Goal: Information Seeking & Learning: Learn about a topic

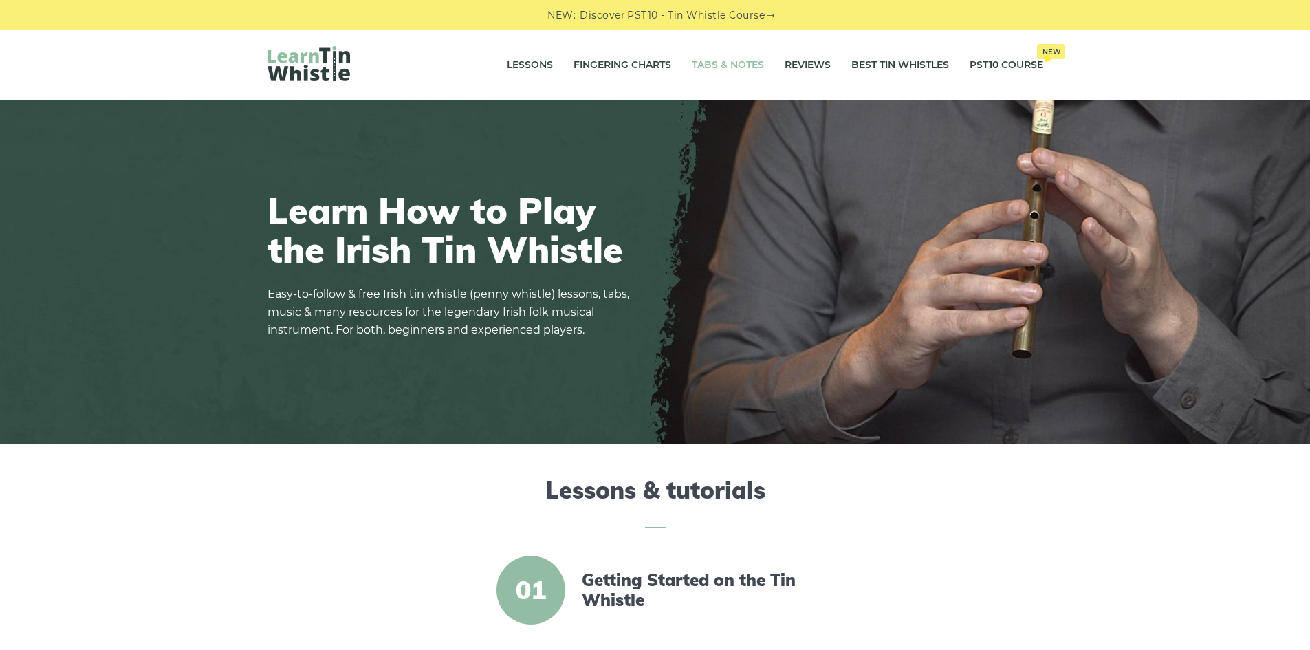
click at [747, 56] on link "Tabs & Notes" at bounding box center [728, 65] width 72 height 34
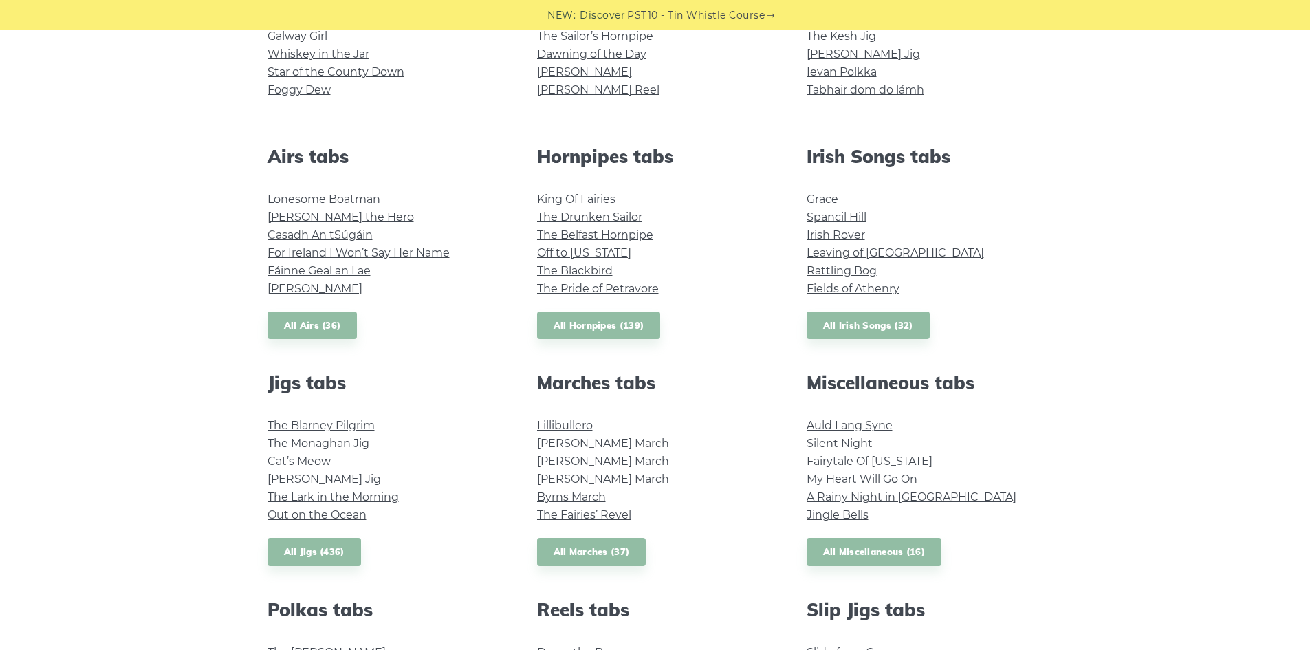
scroll to position [481, 0]
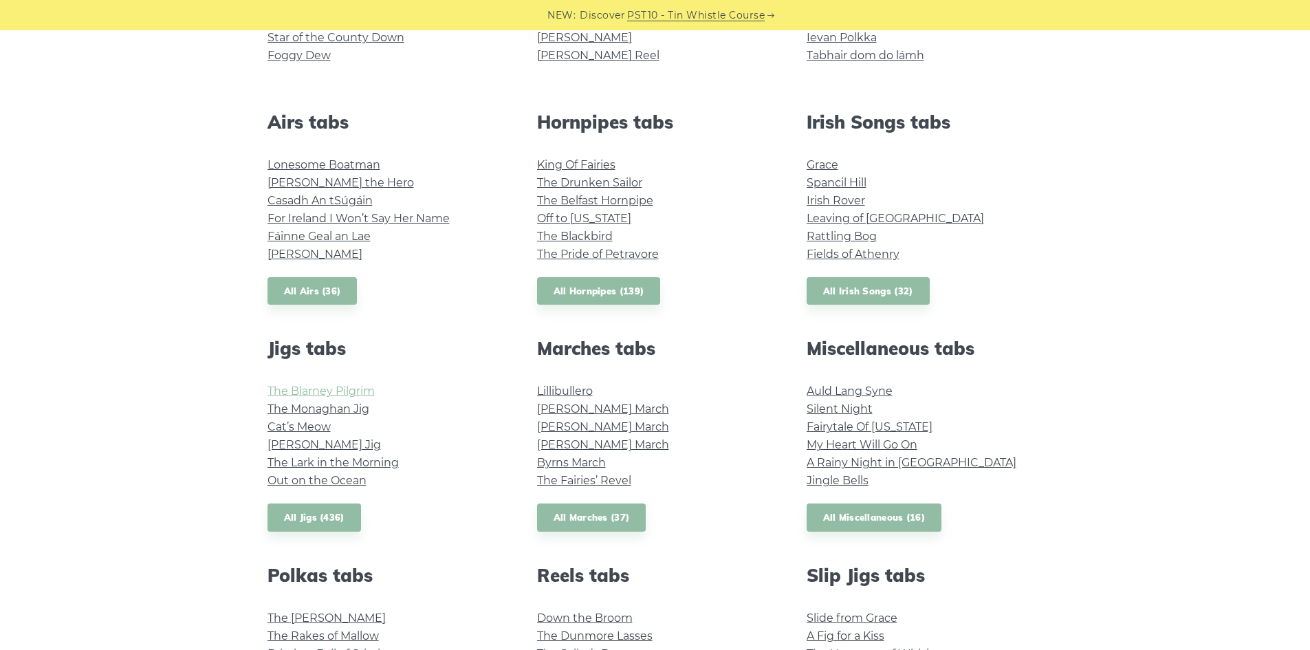
click at [342, 395] on link "The Blarney Pilgrim" at bounding box center [321, 390] width 107 height 13
click at [833, 415] on link "Silent Night" at bounding box center [840, 408] width 66 height 13
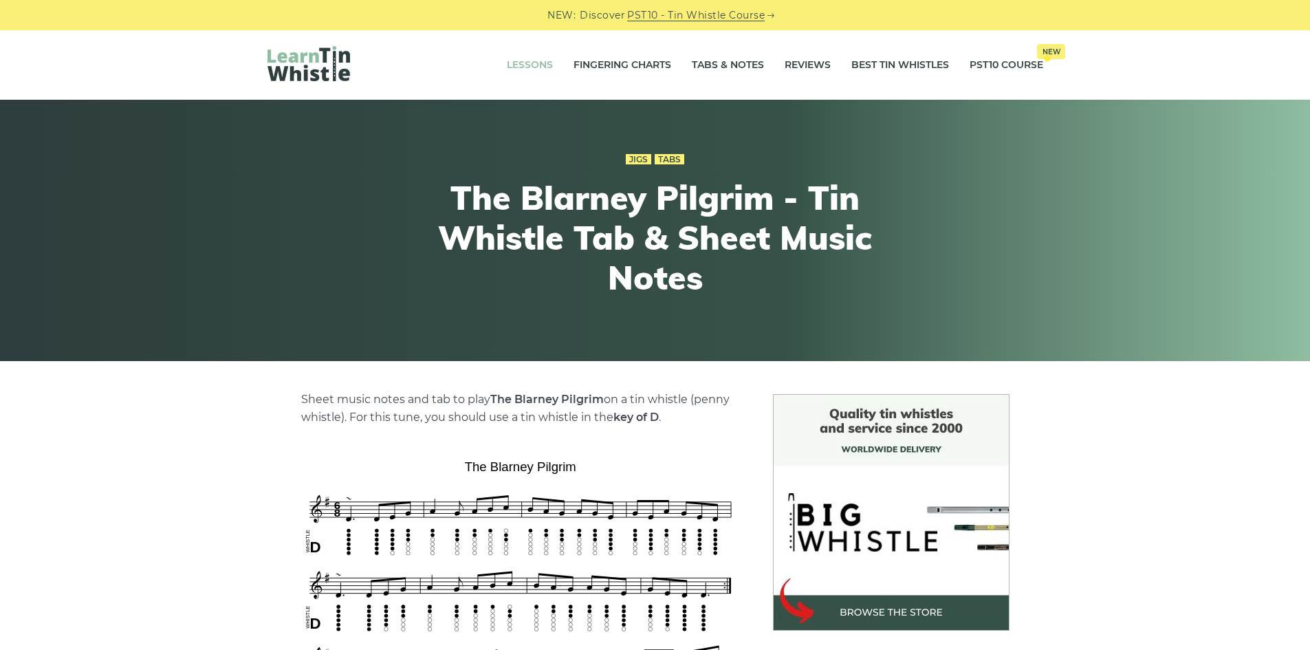
click at [532, 69] on link "Lessons" at bounding box center [530, 65] width 46 height 34
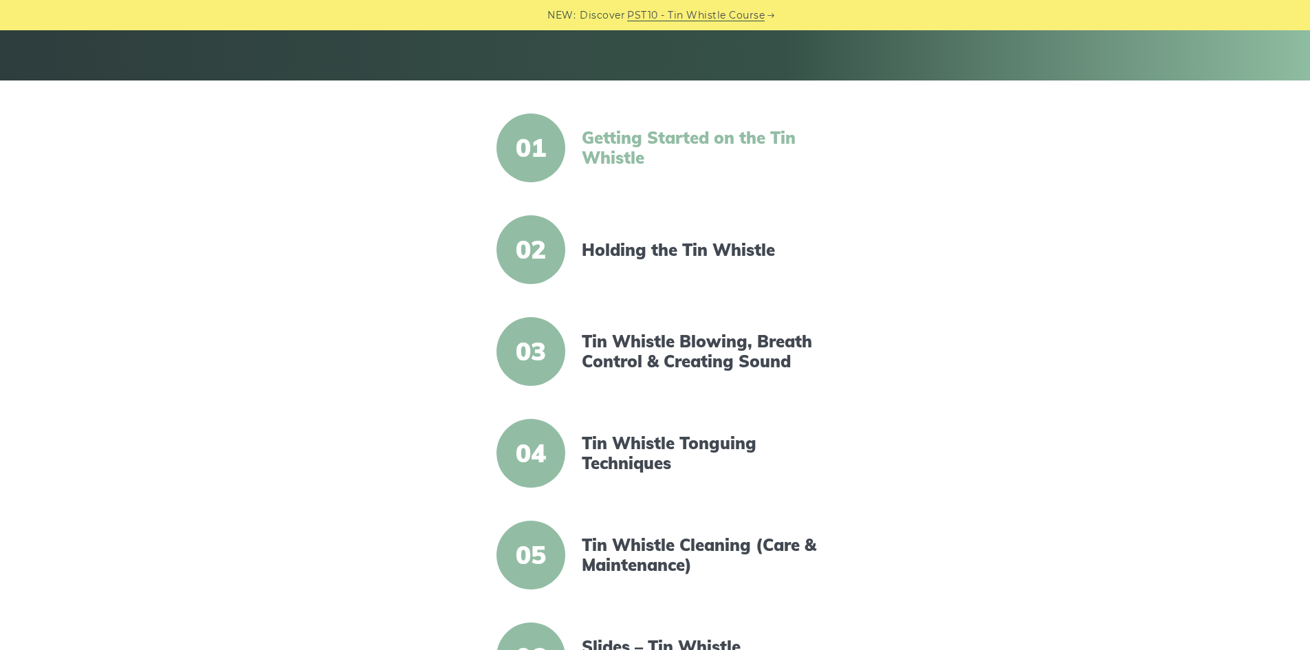
scroll to position [344, 0]
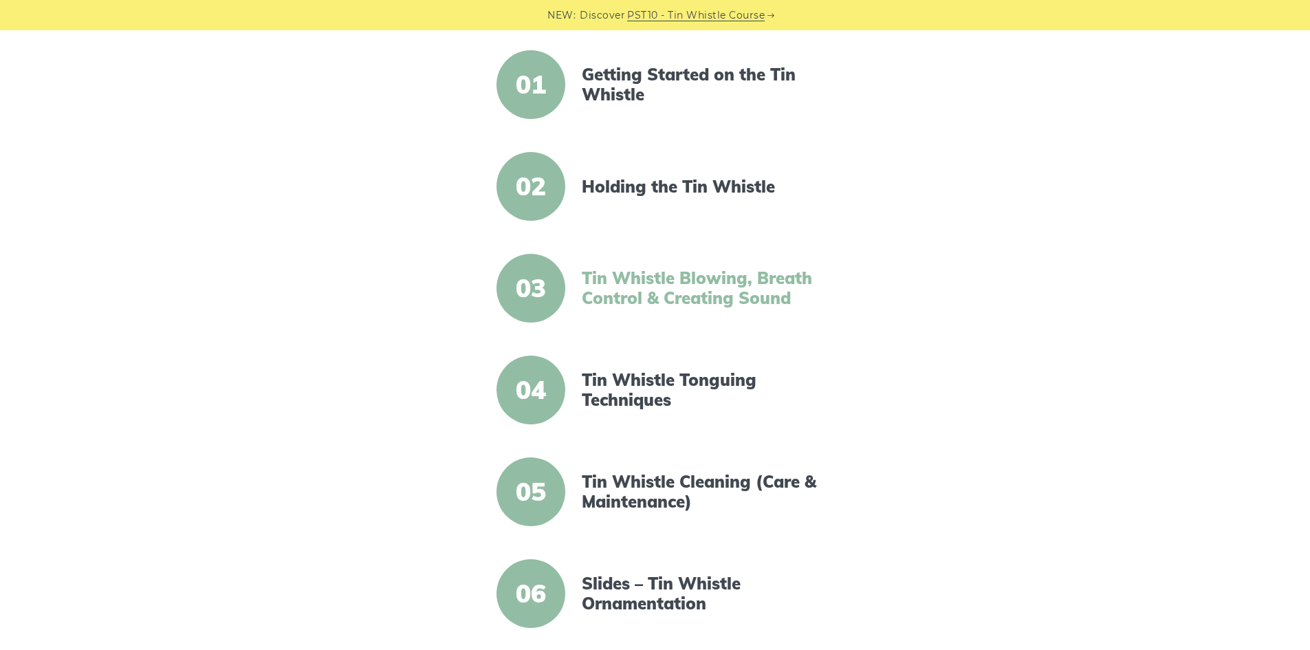
click at [708, 294] on link "Tin Whistle Blowing, Breath Control & Creating Sound" at bounding box center [700, 288] width 237 height 40
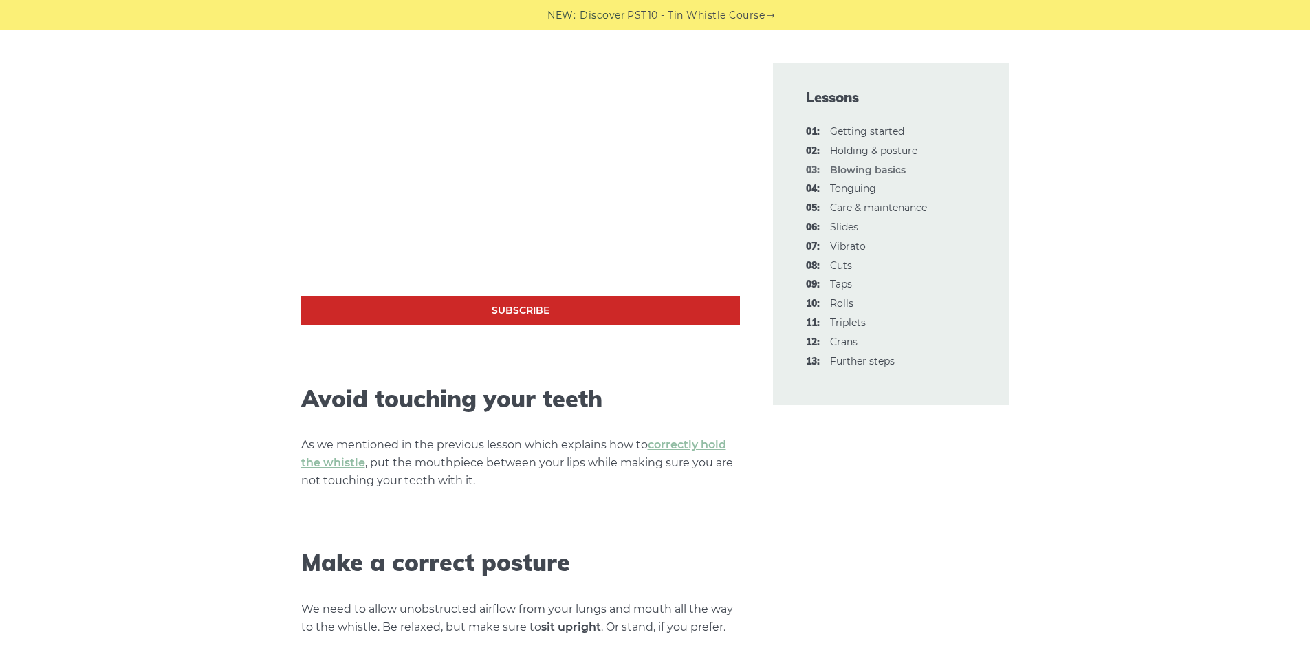
scroll to position [481, 0]
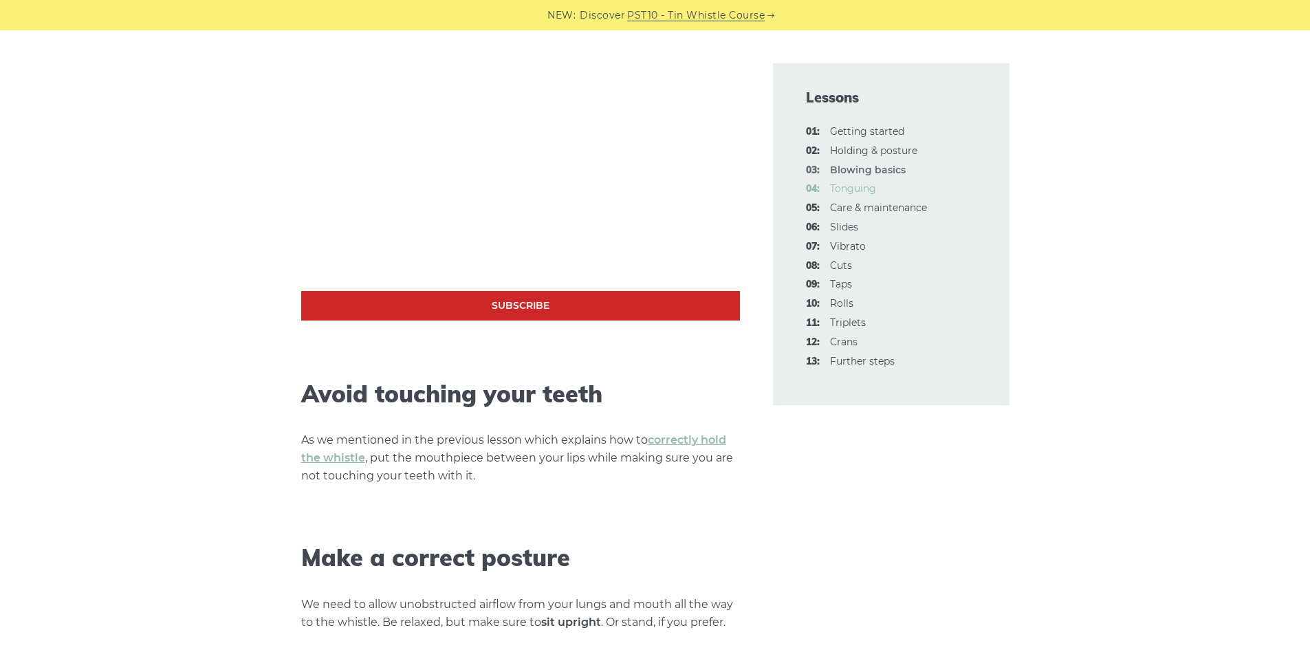
click at [844, 183] on link "04: Tonguing" at bounding box center [853, 188] width 46 height 12
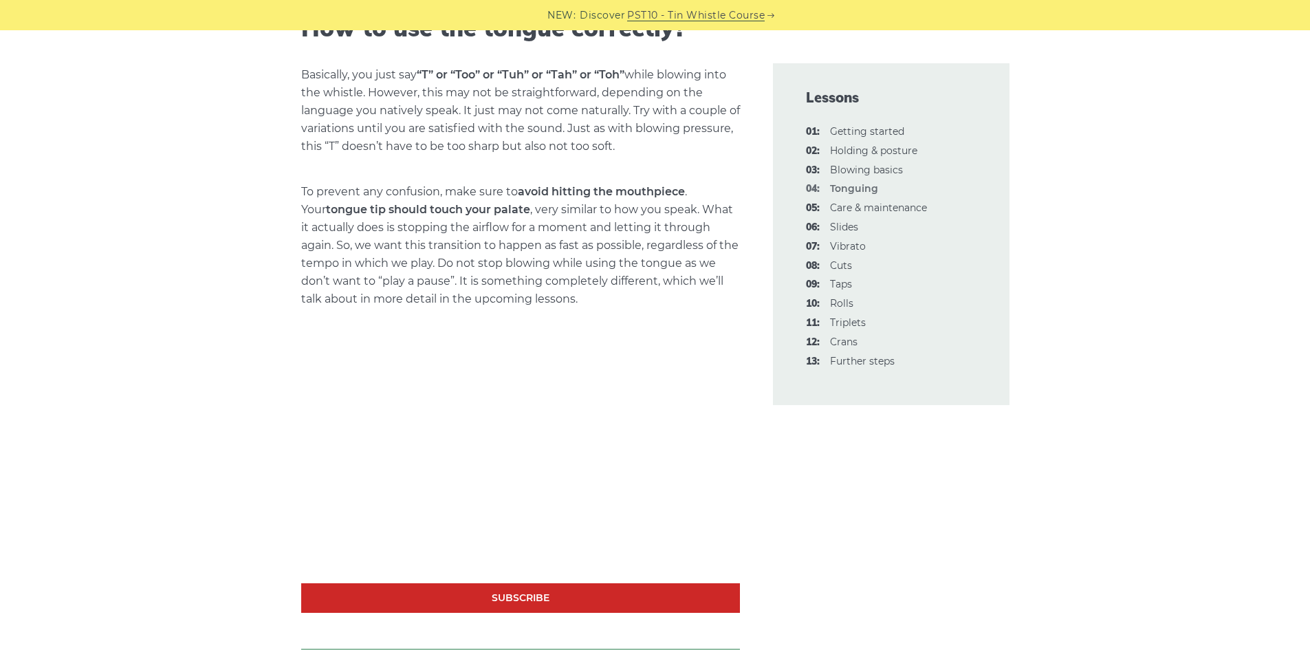
scroll to position [344, 0]
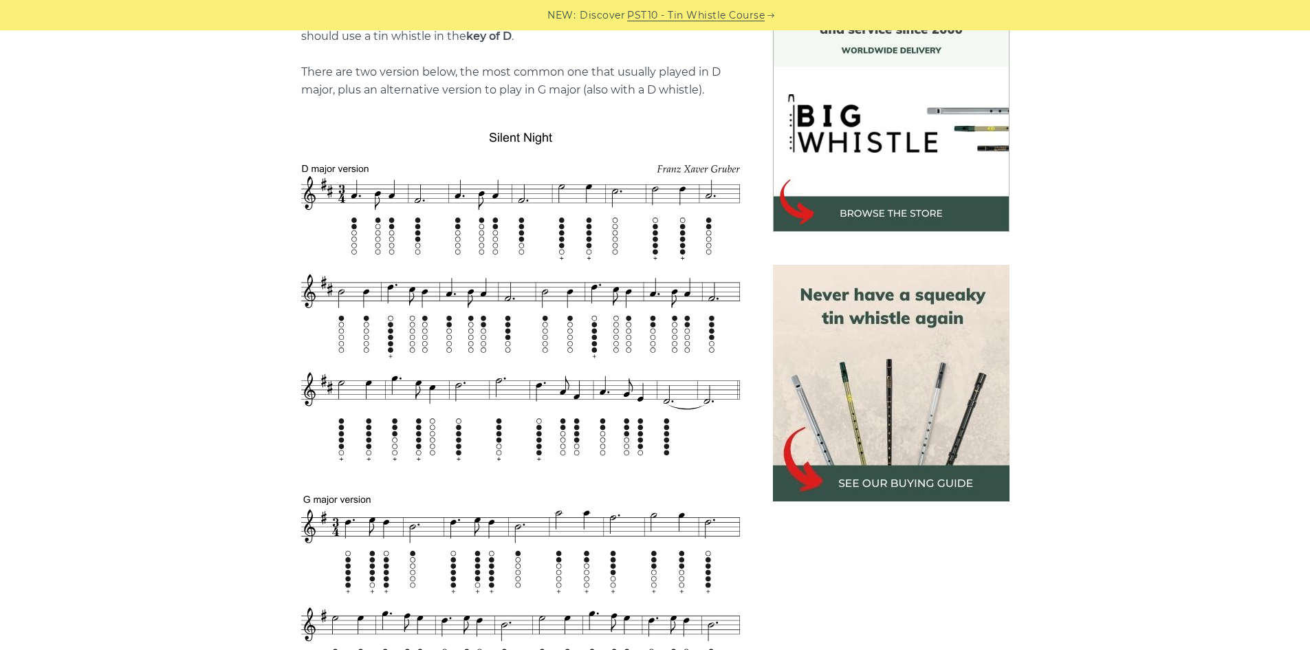
scroll to position [275, 0]
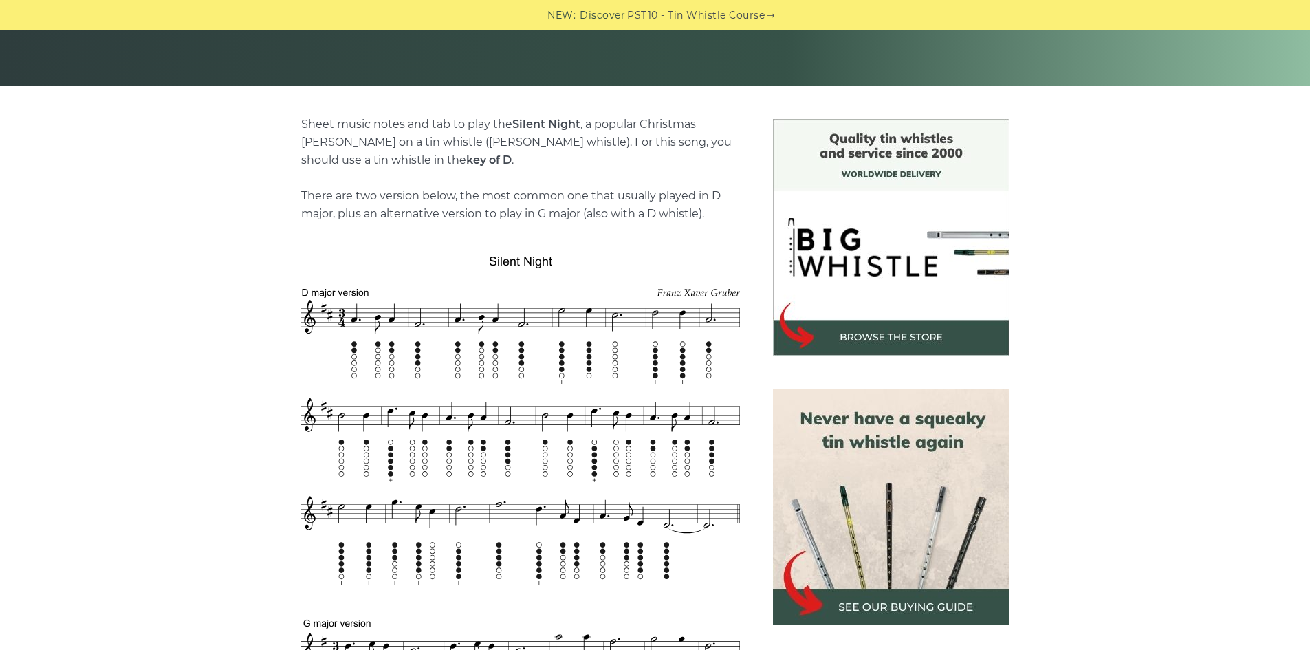
drag, startPoint x: 974, startPoint y: 307, endPoint x: 116, endPoint y: 219, distance: 862.0
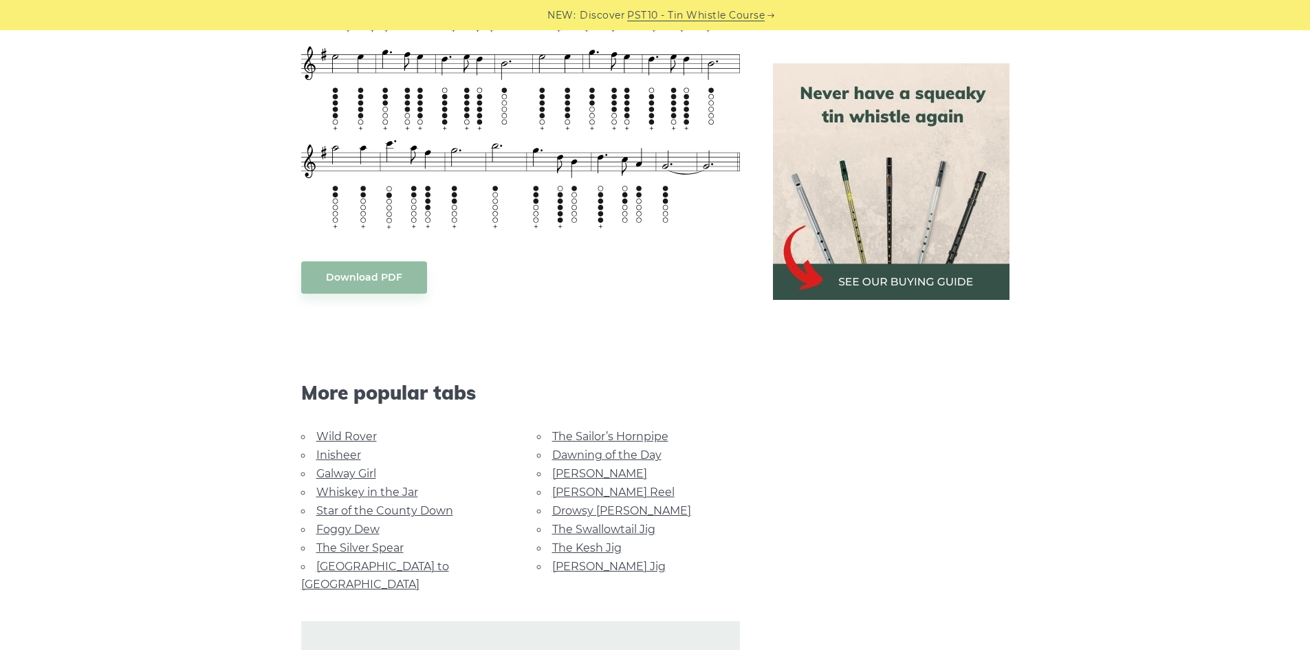
scroll to position [963, 0]
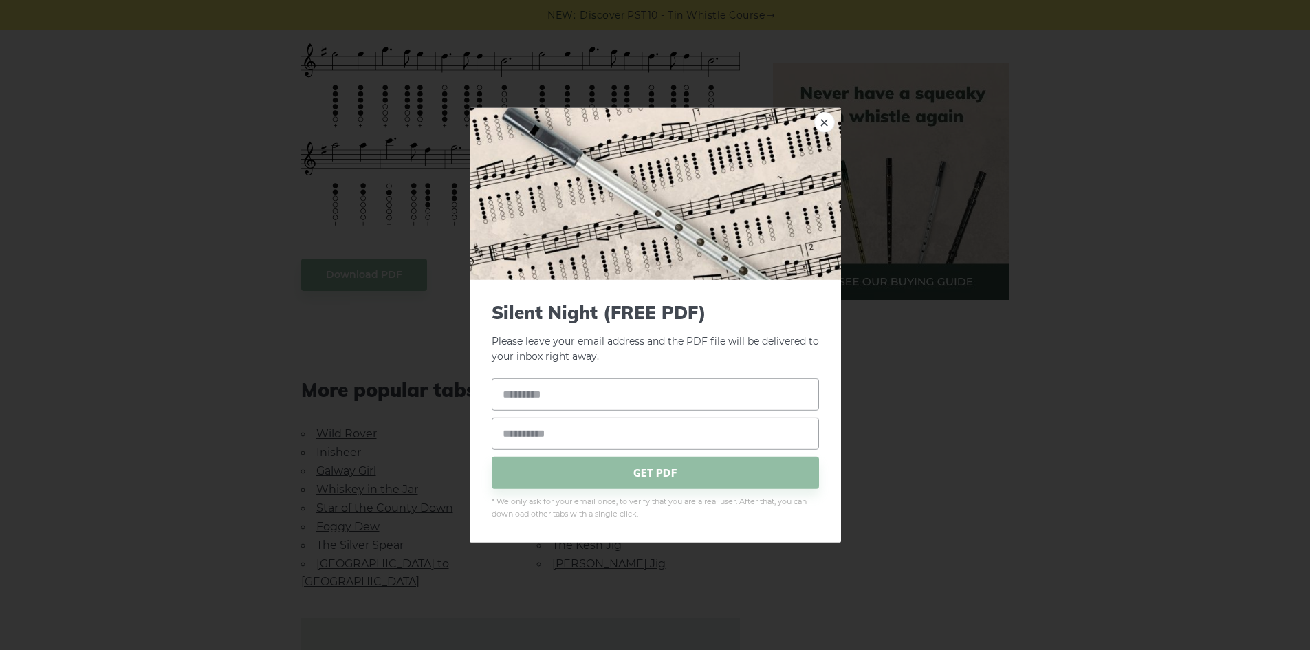
click at [400, 271] on body "NEW: Discover PST10 - Tin Whistle Course Lessons Fingering Charts Tabs & Notes …" at bounding box center [655, 292] width 1310 height 2511
click at [637, 380] on input "text" at bounding box center [655, 394] width 327 height 32
type input "*******"
click at [659, 442] on input "email" at bounding box center [655, 433] width 327 height 32
type input "**********"
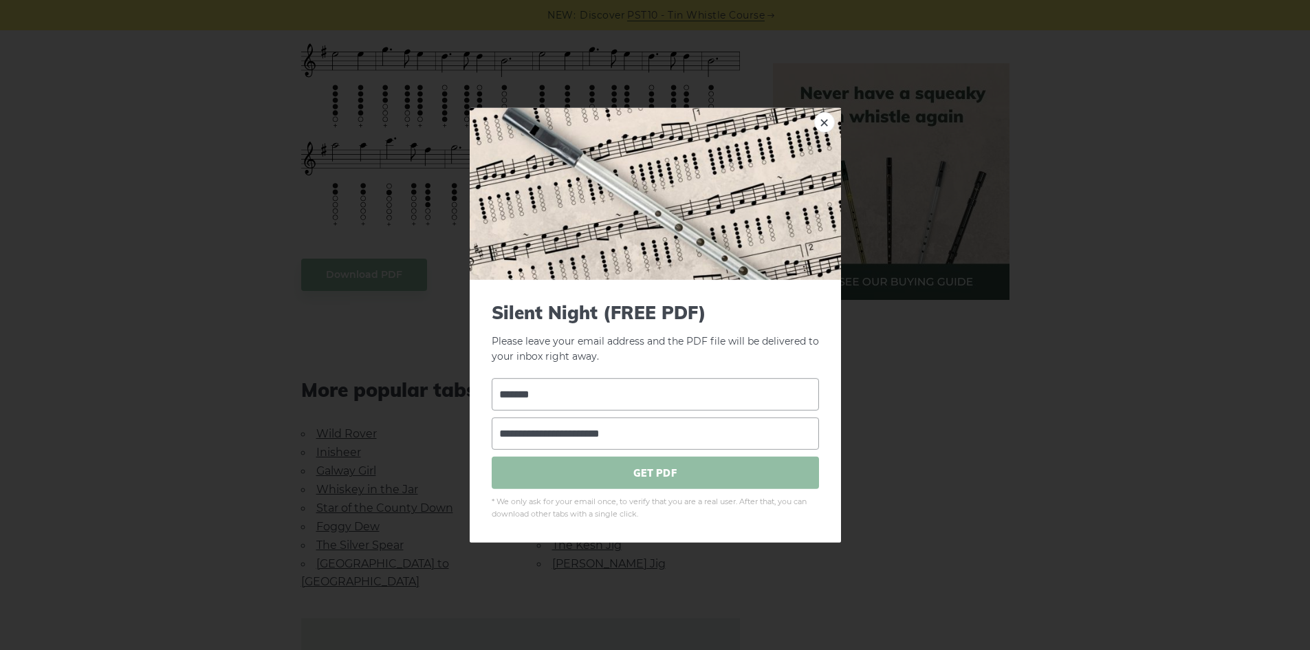
click at [664, 472] on span "GET PDF" at bounding box center [655, 473] width 327 height 32
